Goal: Task Accomplishment & Management: Use online tool/utility

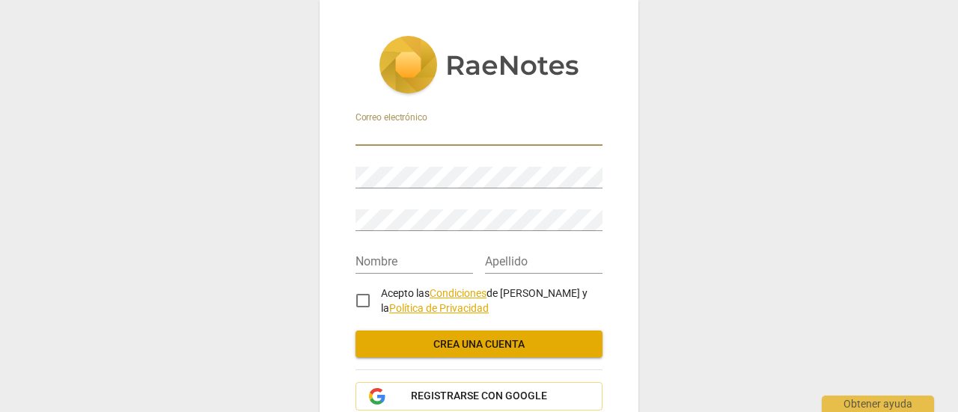
click at [421, 129] on input "email" at bounding box center [478, 135] width 247 height 22
type input "[EMAIL_ADDRESS][DOMAIN_NAME]"
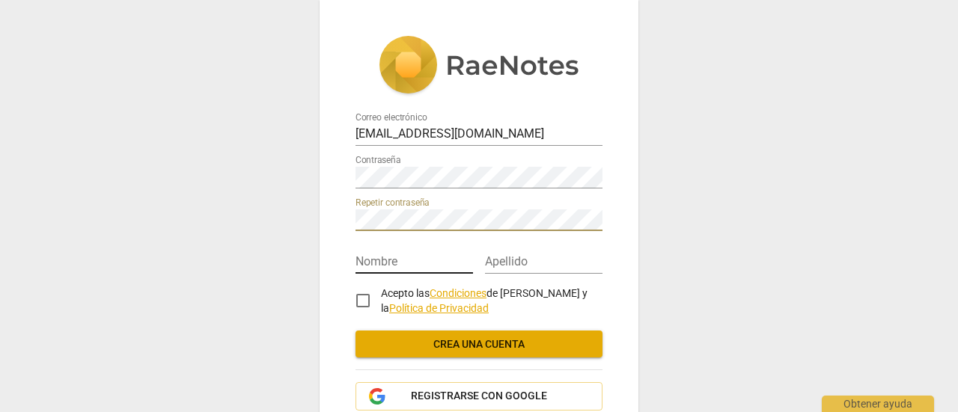
click at [415, 261] on input "text" at bounding box center [413, 263] width 117 height 22
type input "Luis Alberto"
click at [521, 264] on input "text" at bounding box center [543, 263] width 117 height 22
type input "Sánchez Sierra"
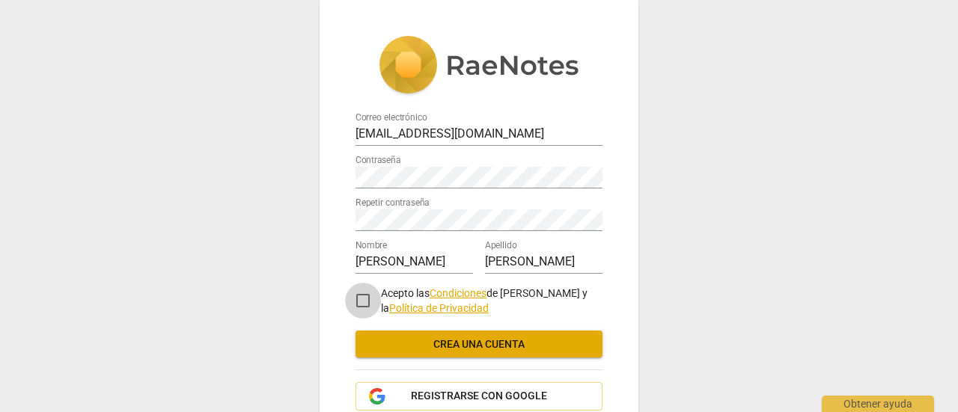
click at [362, 299] on input "Acepto las Condiciones de RaeNotes y la Política de Privacidad" at bounding box center [363, 301] width 36 height 36
checkbox input "true"
click at [476, 340] on span "Crea una cuenta" at bounding box center [478, 345] width 223 height 15
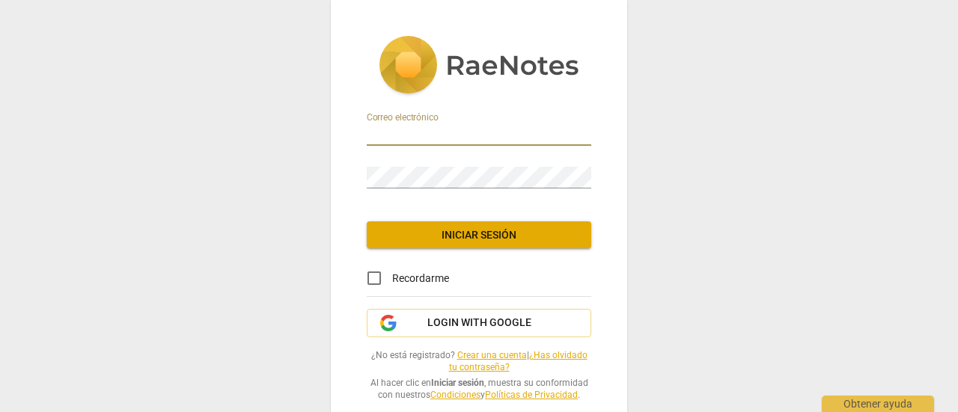
click at [416, 140] on input "email" at bounding box center [479, 135] width 225 height 22
type input "[EMAIL_ADDRESS][DOMAIN_NAME]"
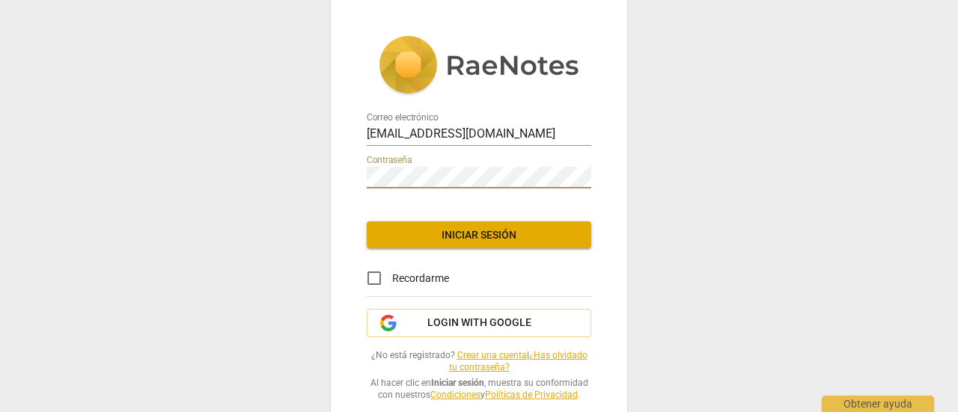
click at [368, 278] on input "Recordarme" at bounding box center [374, 278] width 36 height 36
click at [374, 278] on input "Recordarme" at bounding box center [374, 278] width 36 height 36
checkbox input "false"
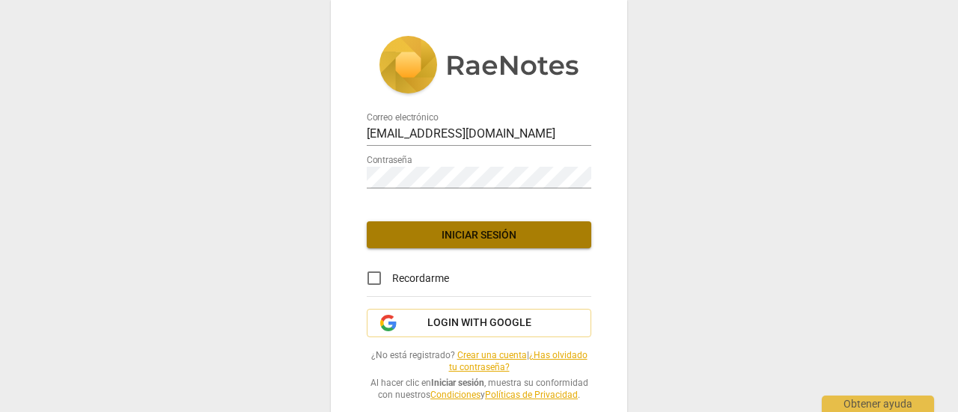
click at [437, 237] on span "Iniciar sesión" at bounding box center [479, 235] width 201 height 15
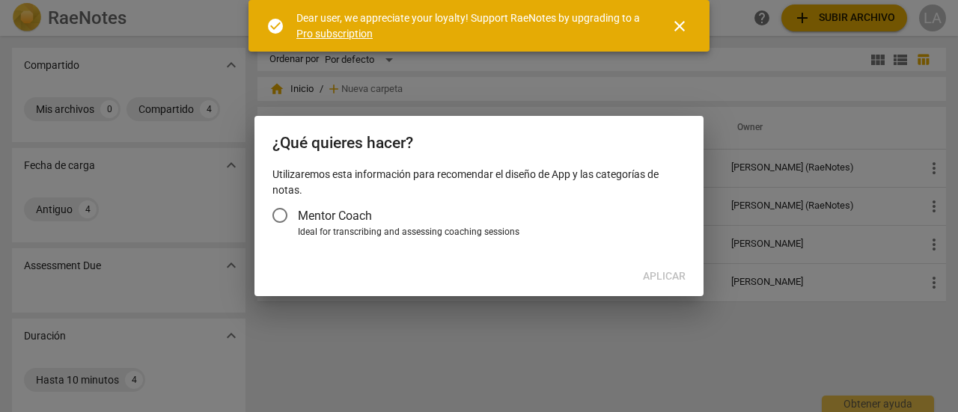
click at [342, 260] on div "¿Qué quieres hacer? Utilizaremos esta información para recomendar el diseño de …" at bounding box center [478, 206] width 449 height 180
click at [681, 26] on span "close" at bounding box center [680, 26] width 18 height 18
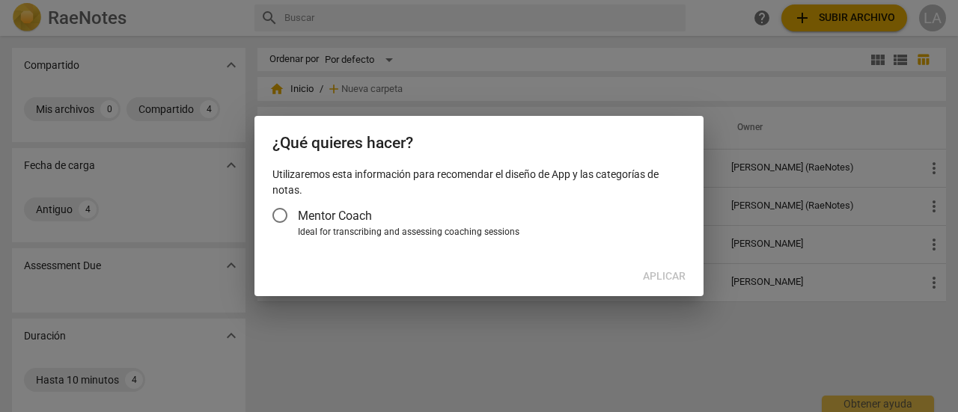
click at [671, 279] on div "Aplicar" at bounding box center [478, 276] width 443 height 27
click at [281, 220] on input "Mentor Coach" at bounding box center [280, 216] width 36 height 36
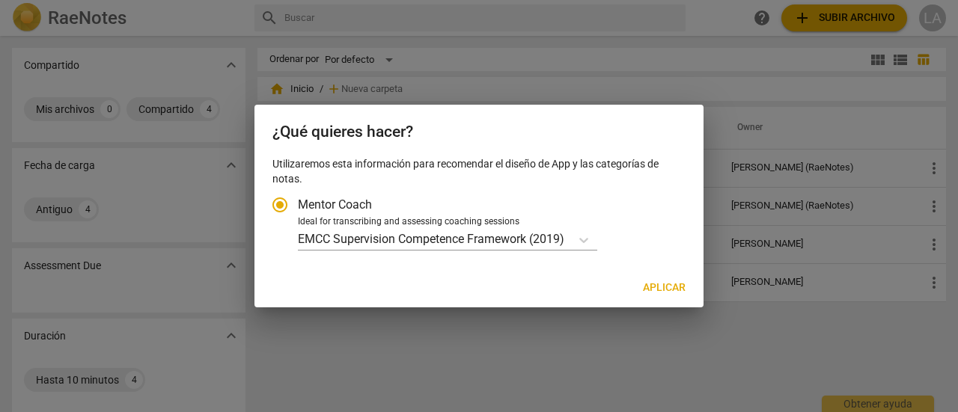
click at [560, 363] on div at bounding box center [479, 206] width 958 height 412
click at [668, 284] on span "Aplicar" at bounding box center [664, 288] width 43 height 15
radio input "false"
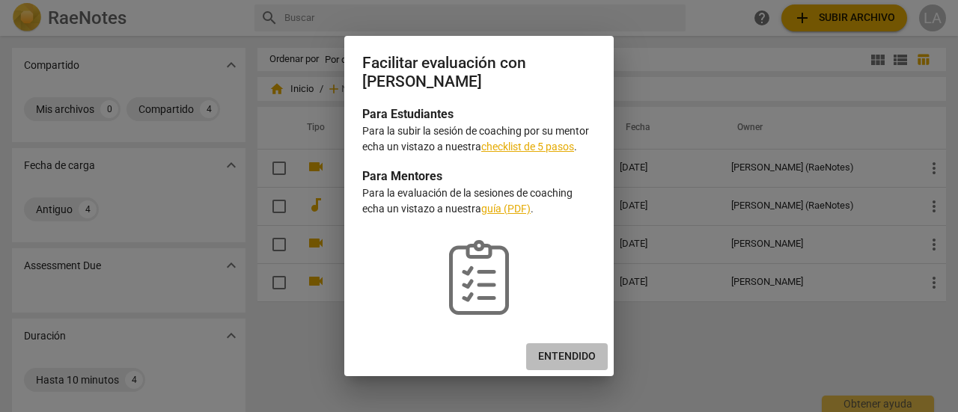
click at [572, 355] on span "Entendido" at bounding box center [567, 356] width 58 height 15
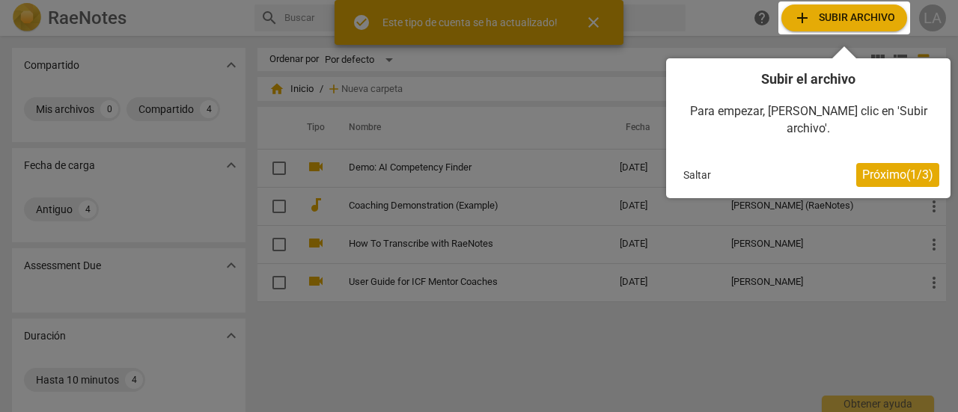
click at [696, 164] on button "Saltar" at bounding box center [697, 175] width 40 height 22
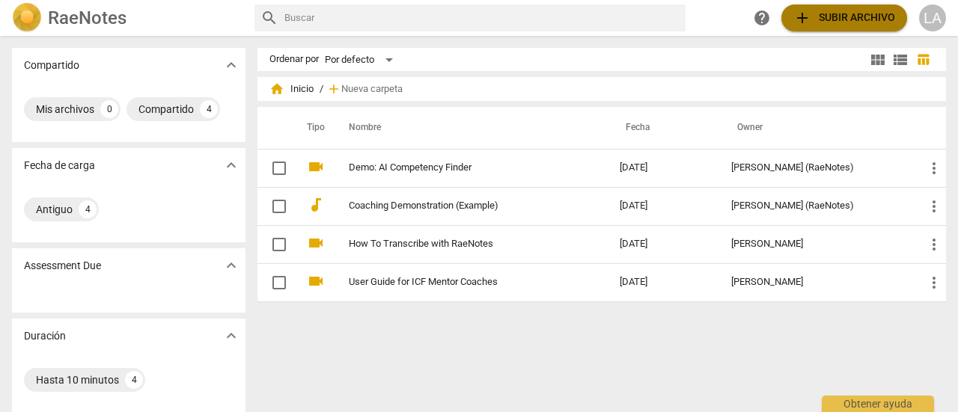
click at [861, 23] on span "add Subir archivo" at bounding box center [844, 18] width 102 height 18
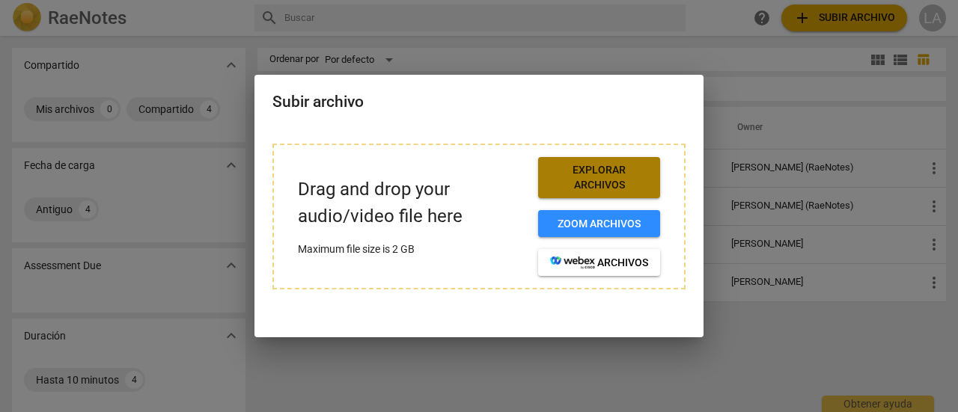
click at [614, 168] on span "Explorar archivos" at bounding box center [599, 177] width 98 height 29
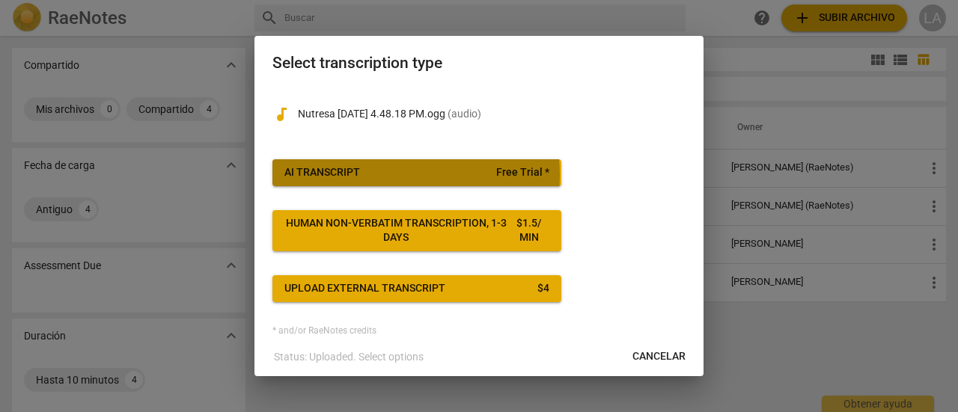
click at [388, 174] on span "AI Transcript Free Trial *" at bounding box center [416, 172] width 265 height 15
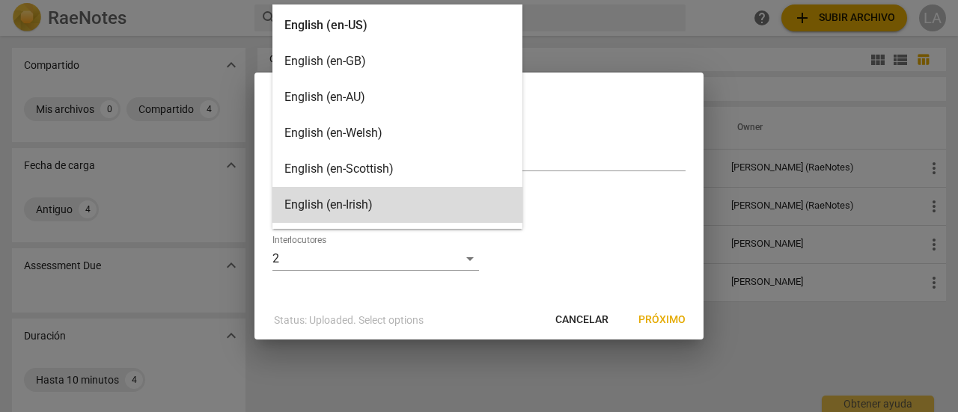
click at [462, 0] on body "RaeNotes search help add Subir archivo LA Compartido expand_more Mis archivos 0…" at bounding box center [479, 0] width 958 height 0
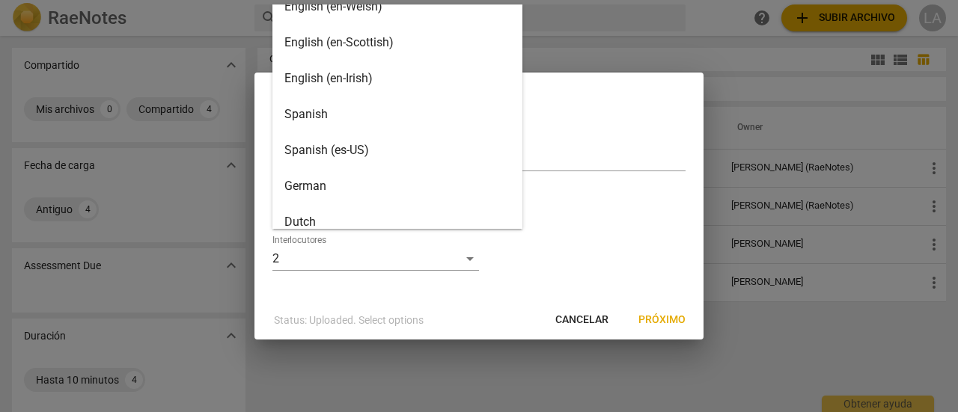
scroll to position [106, 0]
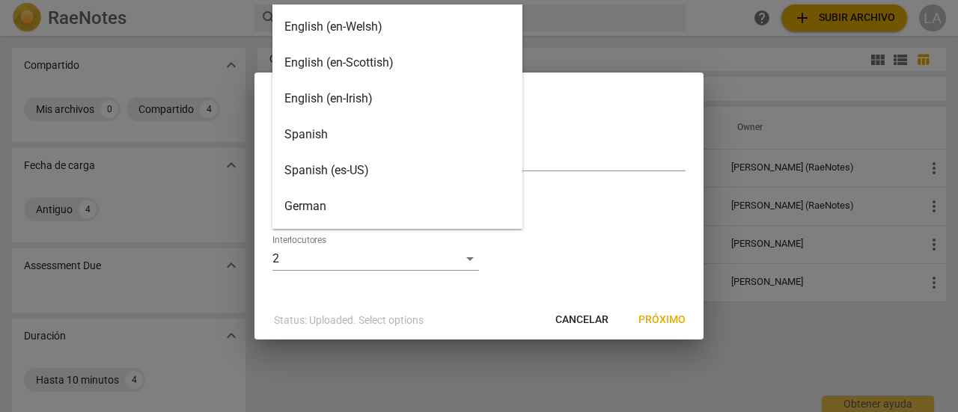
click at [303, 136] on div "Spanish" at bounding box center [397, 135] width 250 height 36
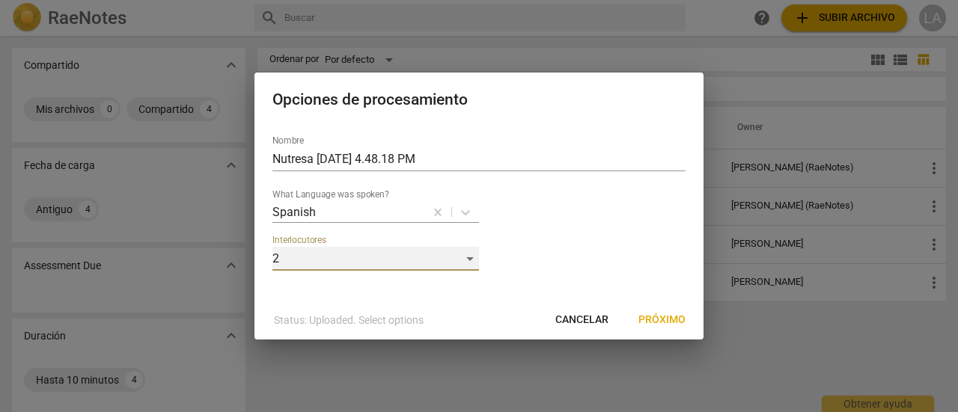
click at [468, 261] on div "2" at bounding box center [375, 259] width 207 height 24
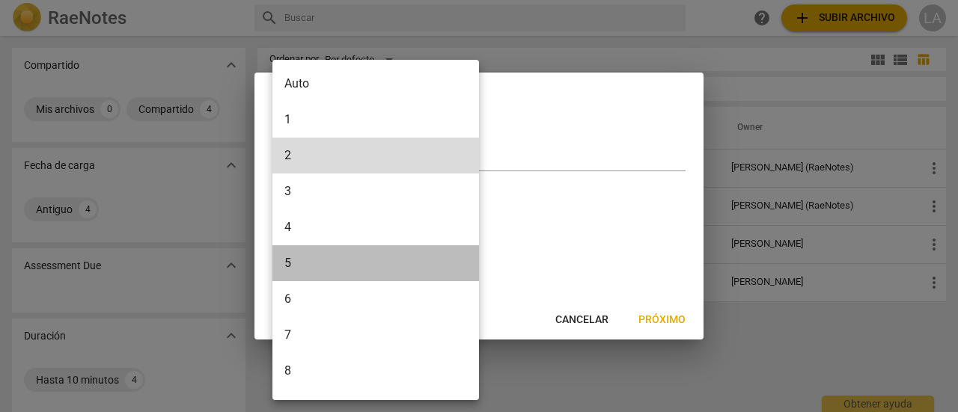
click at [468, 261] on li "5" at bounding box center [378, 263] width 212 height 36
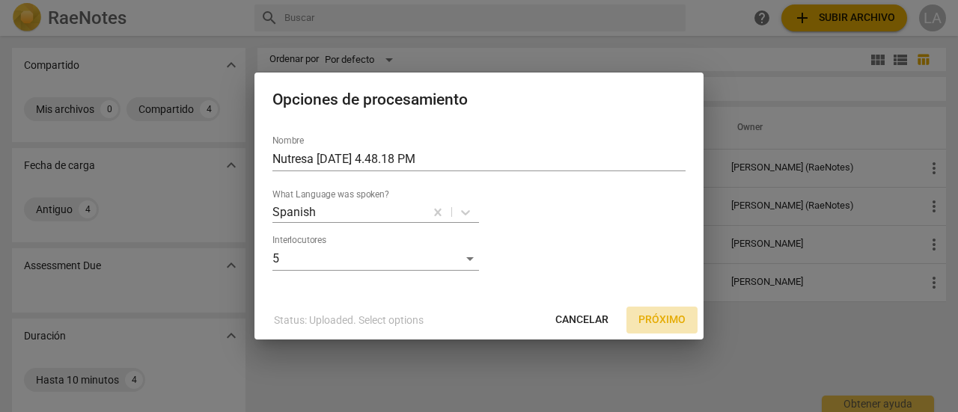
click at [668, 325] on span "Próximo" at bounding box center [661, 320] width 47 height 15
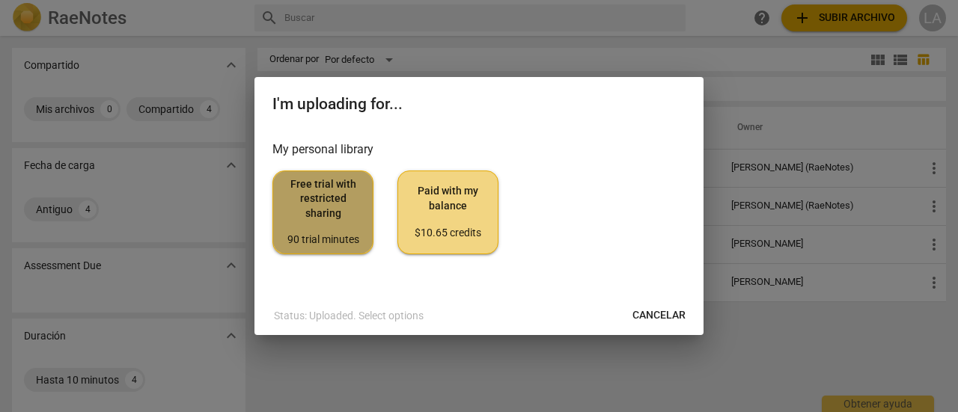
click at [323, 231] on span "Free trial with restricted sharing 90 trial minutes" at bounding box center [323, 212] width 76 height 70
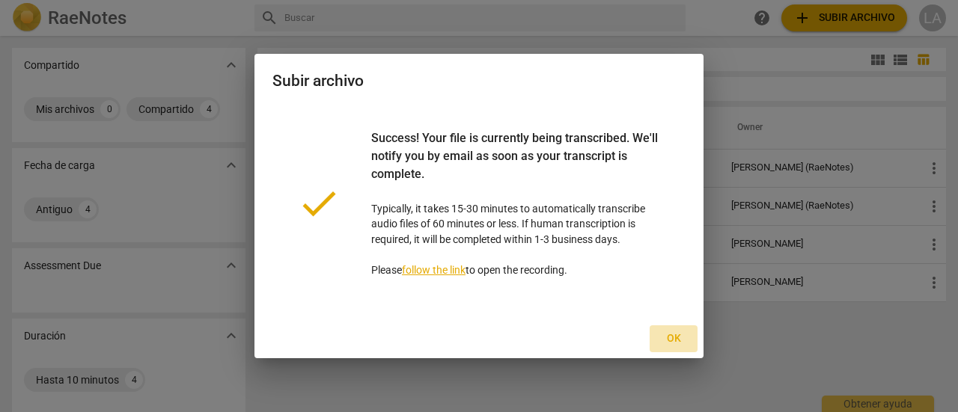
click at [677, 338] on span "Ok" at bounding box center [674, 339] width 24 height 15
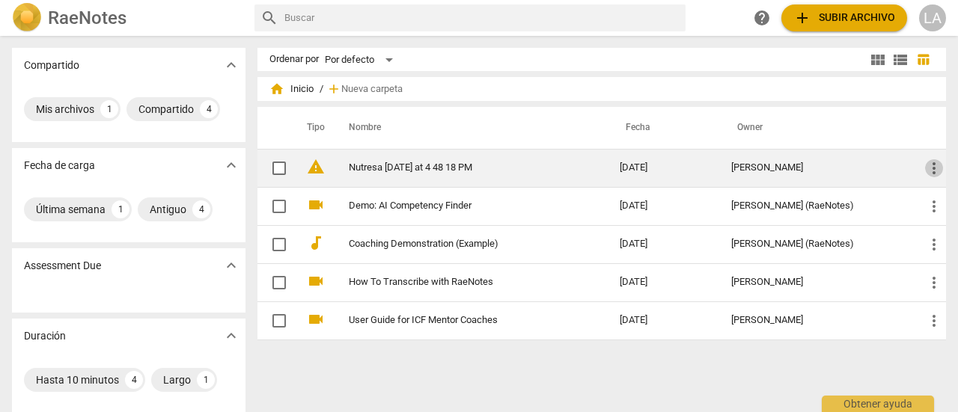
click at [929, 167] on span "more_vert" at bounding box center [934, 168] width 18 height 18
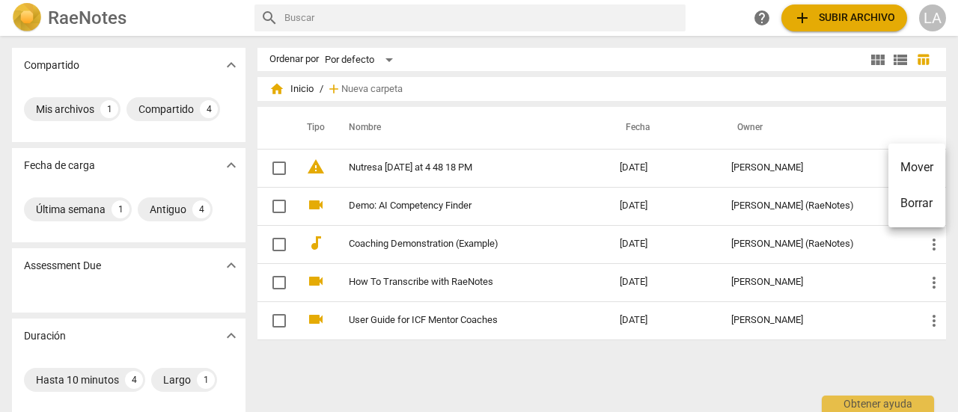
click at [398, 166] on div at bounding box center [479, 206] width 958 height 412
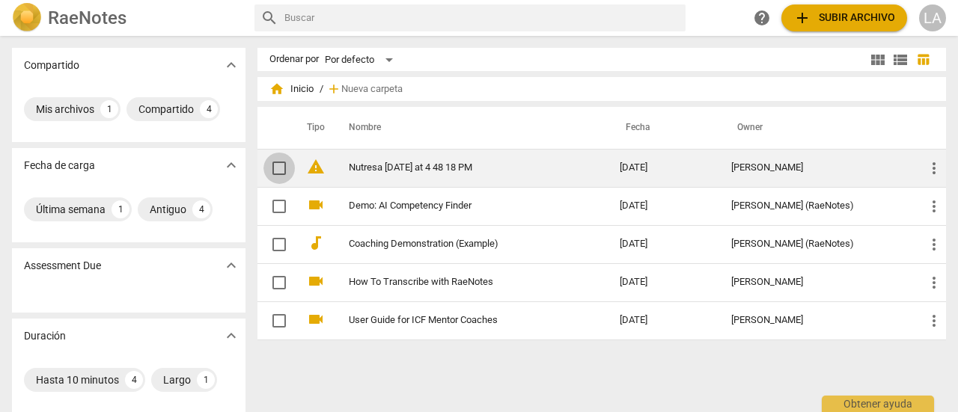
click at [277, 169] on input "checkbox" at bounding box center [278, 168] width 31 height 18
checkbox input "false"
click at [370, 168] on link "Nutresa [DATE] at 4 48 18 PM" at bounding box center [457, 167] width 217 height 11
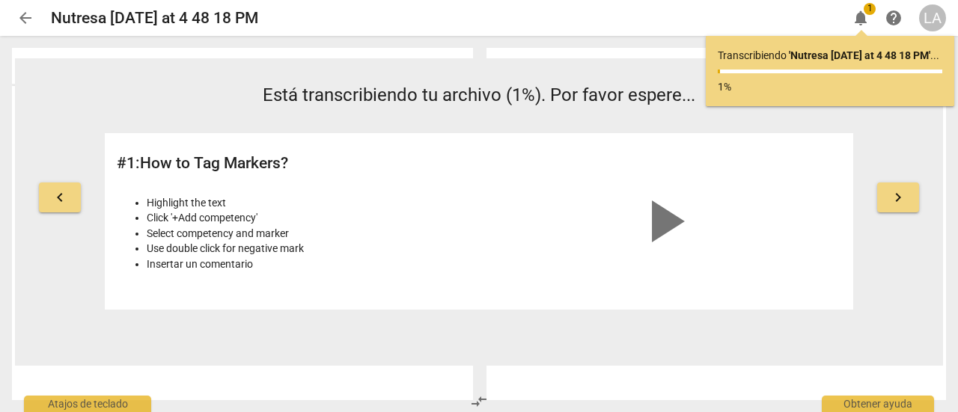
click at [906, 275] on div "keyboard_arrow_left Está transcribiendo tu archivo (1%). Por favor espere... # …" at bounding box center [479, 195] width 928 height 227
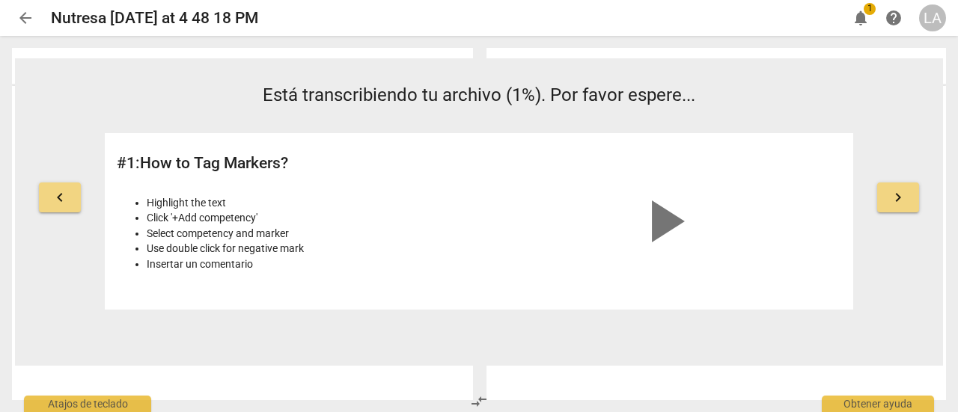
click at [906, 275] on div "keyboard_arrow_left Está transcribiendo tu archivo (1%). Por favor espere... # …" at bounding box center [479, 195] width 928 height 227
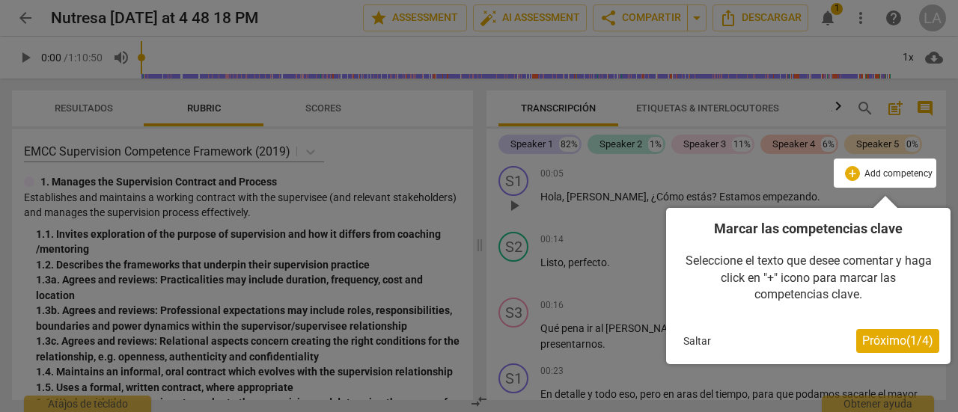
click at [696, 343] on button "Saltar" at bounding box center [697, 341] width 40 height 22
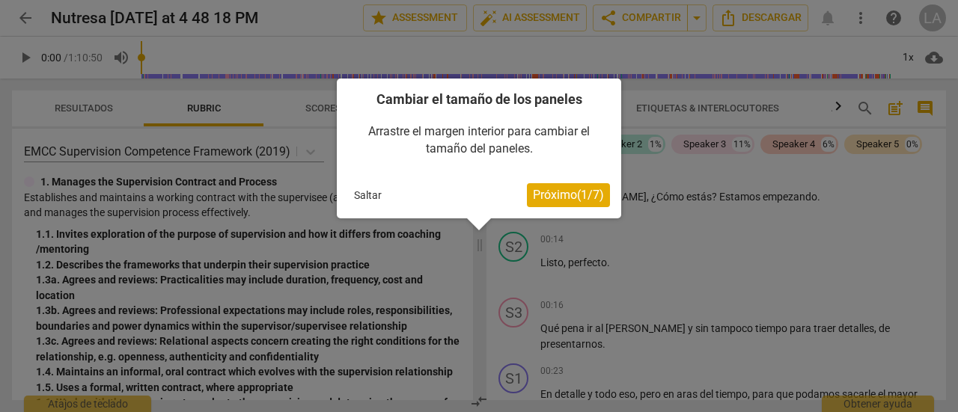
click at [368, 194] on button "Saltar" at bounding box center [368, 195] width 40 height 22
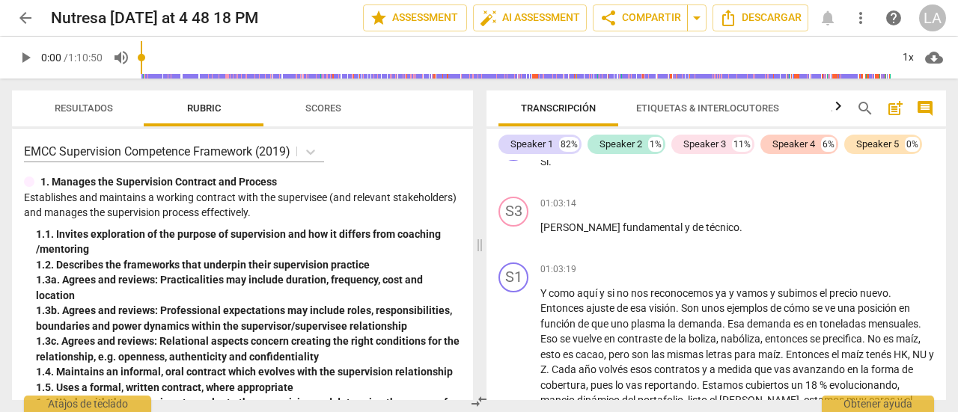
scroll to position [31438, 0]
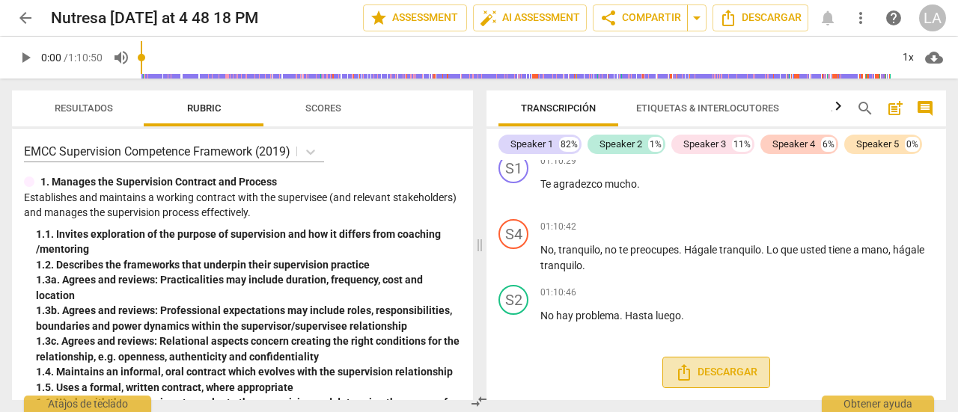
click at [718, 373] on span "Descargar" at bounding box center [716, 373] width 82 height 18
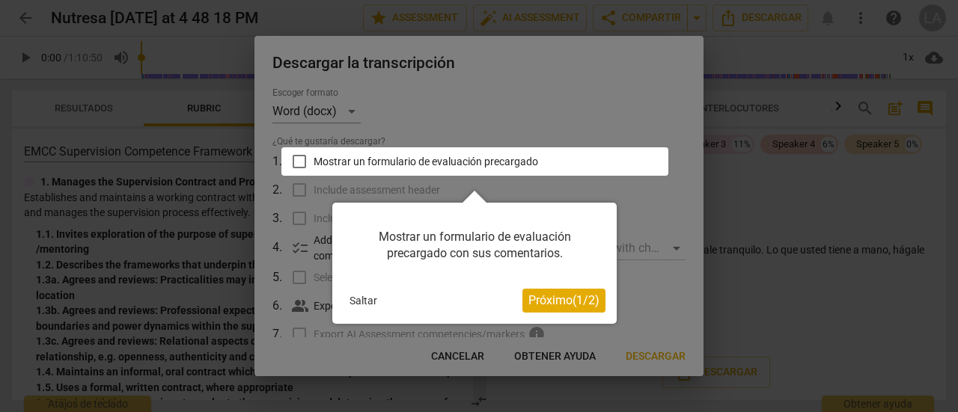
click at [367, 300] on button "Saltar" at bounding box center [363, 301] width 40 height 22
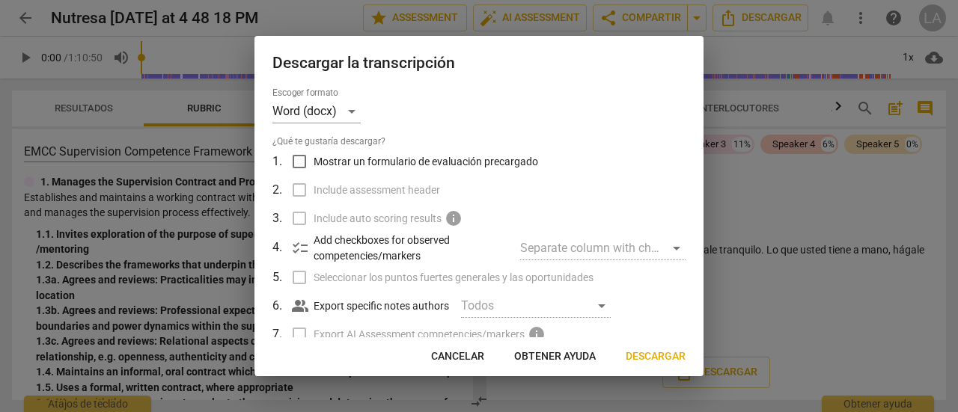
click at [605, 309] on div "Todos" at bounding box center [536, 306] width 150 height 24
click at [648, 354] on span "Descargar" at bounding box center [656, 356] width 60 height 15
